Goal: Understand process/instructions

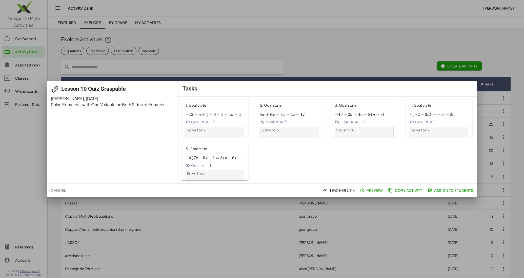
click at [366, 188] on span "Preview" at bounding box center [372, 190] width 22 height 5
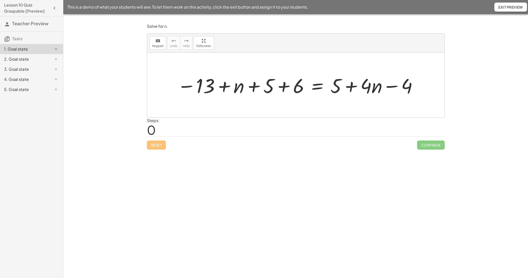
click at [25, 59] on div "2. Goal state" at bounding box center [24, 59] width 41 height 6
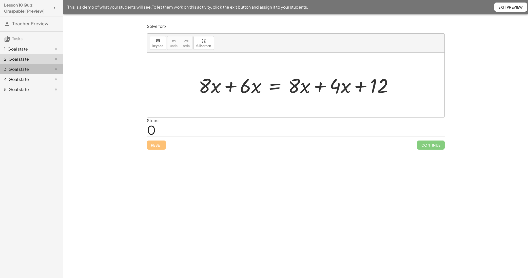
click at [26, 67] on div "3. Goal state" at bounding box center [24, 69] width 41 height 6
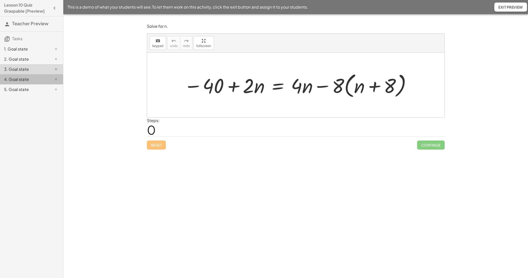
click at [26, 78] on div "4. Goal state" at bounding box center [24, 79] width 41 height 6
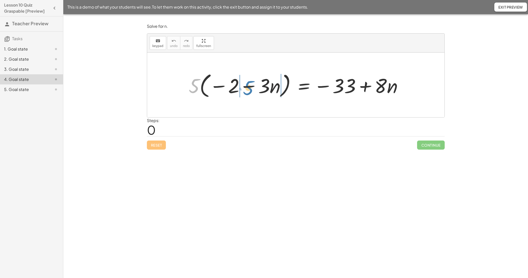
drag, startPoint x: 204, startPoint y: 81, endPoint x: 249, endPoint y: 88, distance: 45.5
click at [249, 88] on div at bounding box center [297, 85] width 223 height 29
click at [228, 89] on div at bounding box center [297, 85] width 215 height 26
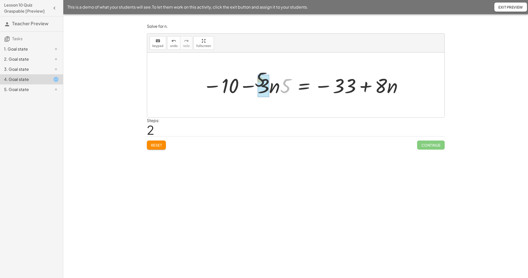
drag, startPoint x: 286, startPoint y: 89, endPoint x: 258, endPoint y: 85, distance: 28.1
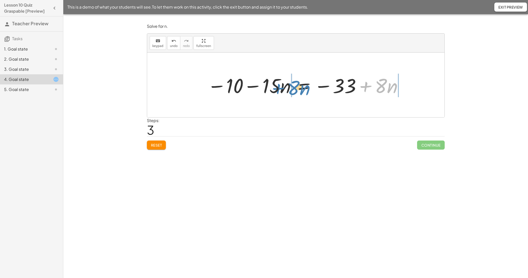
drag, startPoint x: 352, startPoint y: 78, endPoint x: 278, endPoint y: 90, distance: 75.4
click at [278, 90] on div at bounding box center [305, 85] width 201 height 26
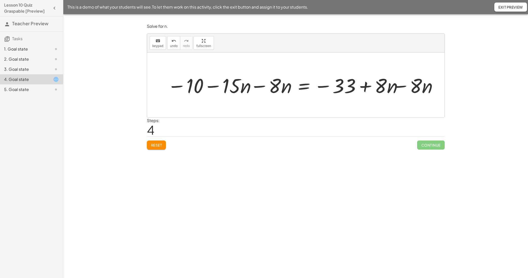
click at [261, 88] on div at bounding box center [305, 85] width 285 height 26
click at [406, 90] on div at bounding box center [323, 85] width 247 height 26
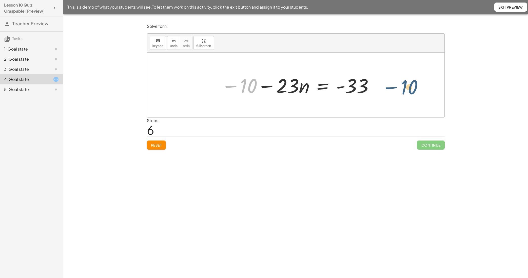
drag, startPoint x: 250, startPoint y: 86, endPoint x: 411, endPoint y: 88, distance: 160.9
drag, startPoint x: 249, startPoint y: 87, endPoint x: 361, endPoint y: 93, distance: 112.0
click at [361, 93] on div at bounding box center [298, 85] width 158 height 26
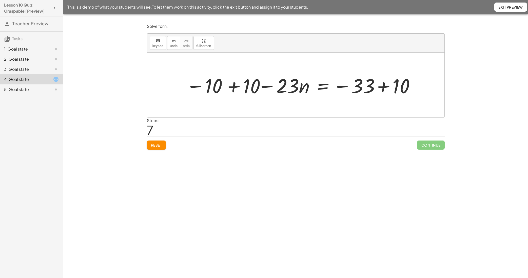
click at [376, 82] on div at bounding box center [301, 85] width 236 height 26
click at [228, 82] on div at bounding box center [279, 85] width 193 height 26
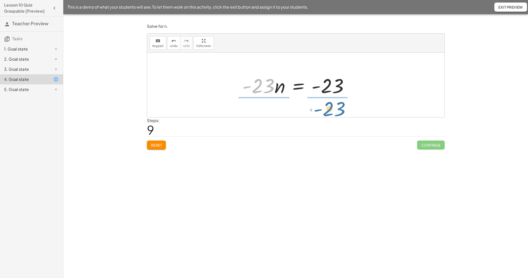
drag, startPoint x: 258, startPoint y: 83, endPoint x: 328, endPoint y: 104, distance: 72.3
click at [328, 104] on div "· 5 · ( − 2 − · 3 · n ) = − 33 + · 8 · n − · 2 · 5 − · 3 · n · 5 = − 33 + · 8 ·…" at bounding box center [295, 85] width 297 height 65
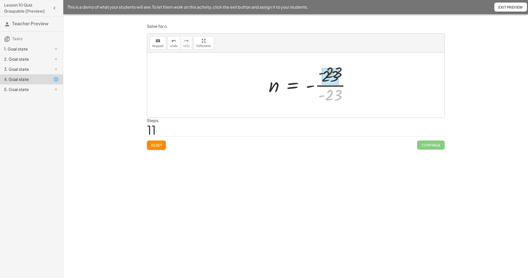
drag, startPoint x: 328, startPoint y: 98, endPoint x: 328, endPoint y: 87, distance: 10.9
click at [312, 86] on div at bounding box center [297, 85] width 77 height 25
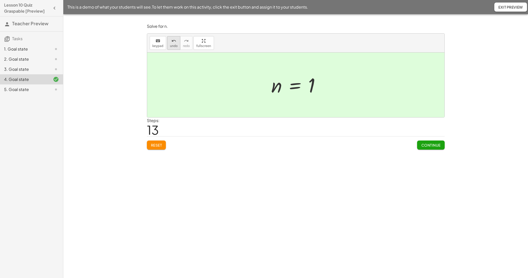
click at [172, 47] on span "undo" at bounding box center [174, 46] width 8 height 4
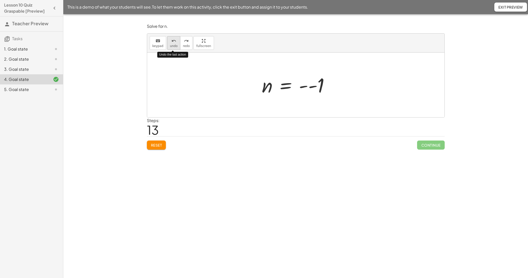
click at [172, 47] on span "undo" at bounding box center [174, 46] width 8 height 4
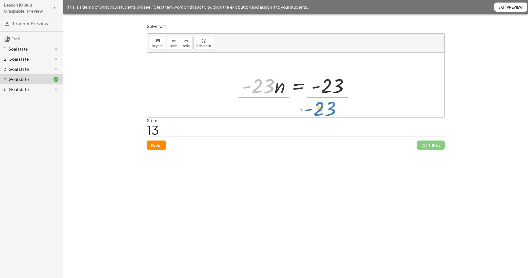
drag, startPoint x: 257, startPoint y: 87, endPoint x: 318, endPoint y: 110, distance: 65.6
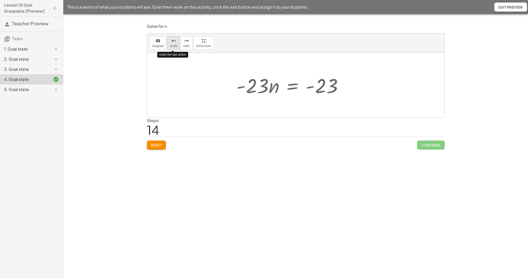
click at [174, 44] on button "undo undo" at bounding box center [173, 43] width 13 height 14
click at [300, 87] on div at bounding box center [297, 85] width 115 height 26
click at [173, 46] on span "undo" at bounding box center [174, 46] width 8 height 4
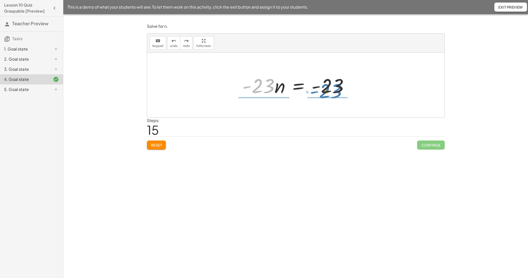
drag, startPoint x: 258, startPoint y: 86, endPoint x: 325, endPoint y: 91, distance: 67.5
click at [325, 91] on div at bounding box center [297, 85] width 115 height 26
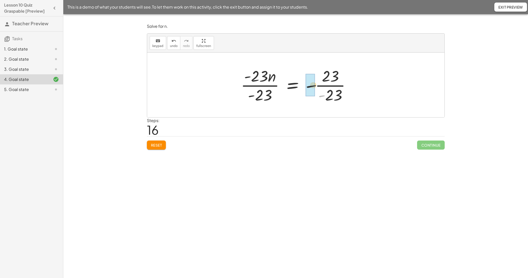
drag, startPoint x: 321, startPoint y: 97, endPoint x: 310, endPoint y: 85, distance: 15.9
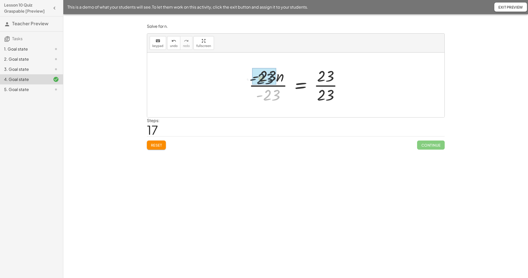
drag, startPoint x: 273, startPoint y: 94, endPoint x: 268, endPoint y: 83, distance: 12.0
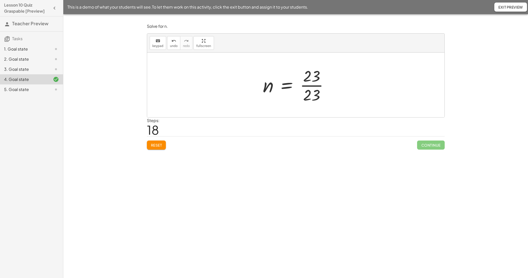
click at [310, 85] on div at bounding box center [297, 85] width 75 height 39
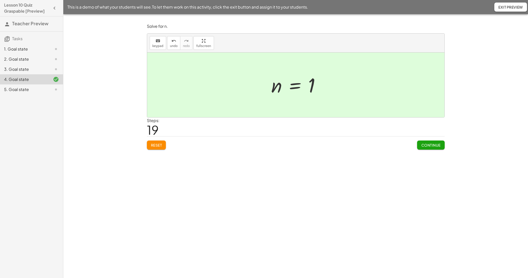
click at [28, 86] on div "5. Goal state" at bounding box center [31, 90] width 63 height 10
